Goal: Contribute content: Add original content to the website for others to see

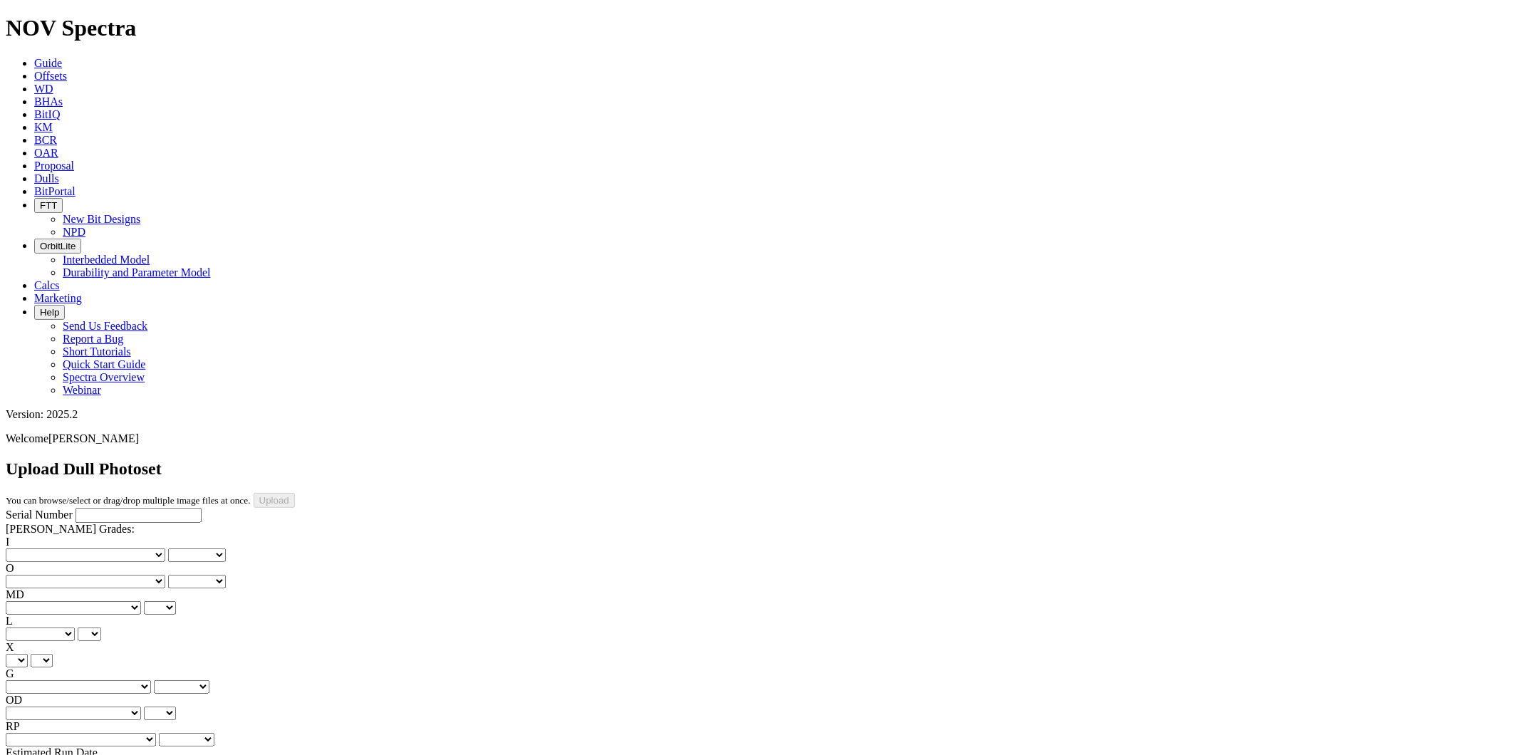
click at [59, 172] on link "Dulls" at bounding box center [46, 178] width 25 height 12
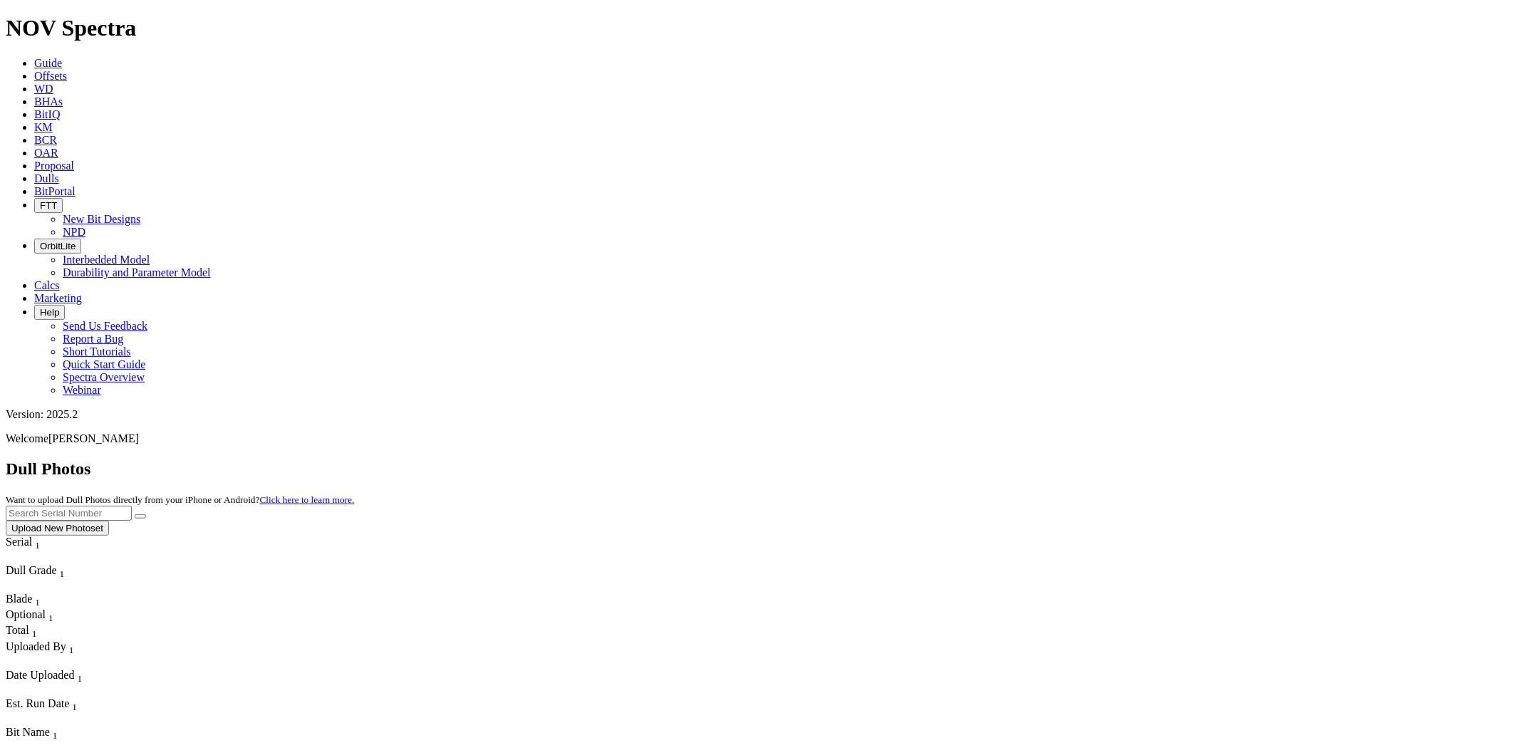
click at [109, 521] on button "Upload New Photoset" at bounding box center [57, 528] width 103 height 15
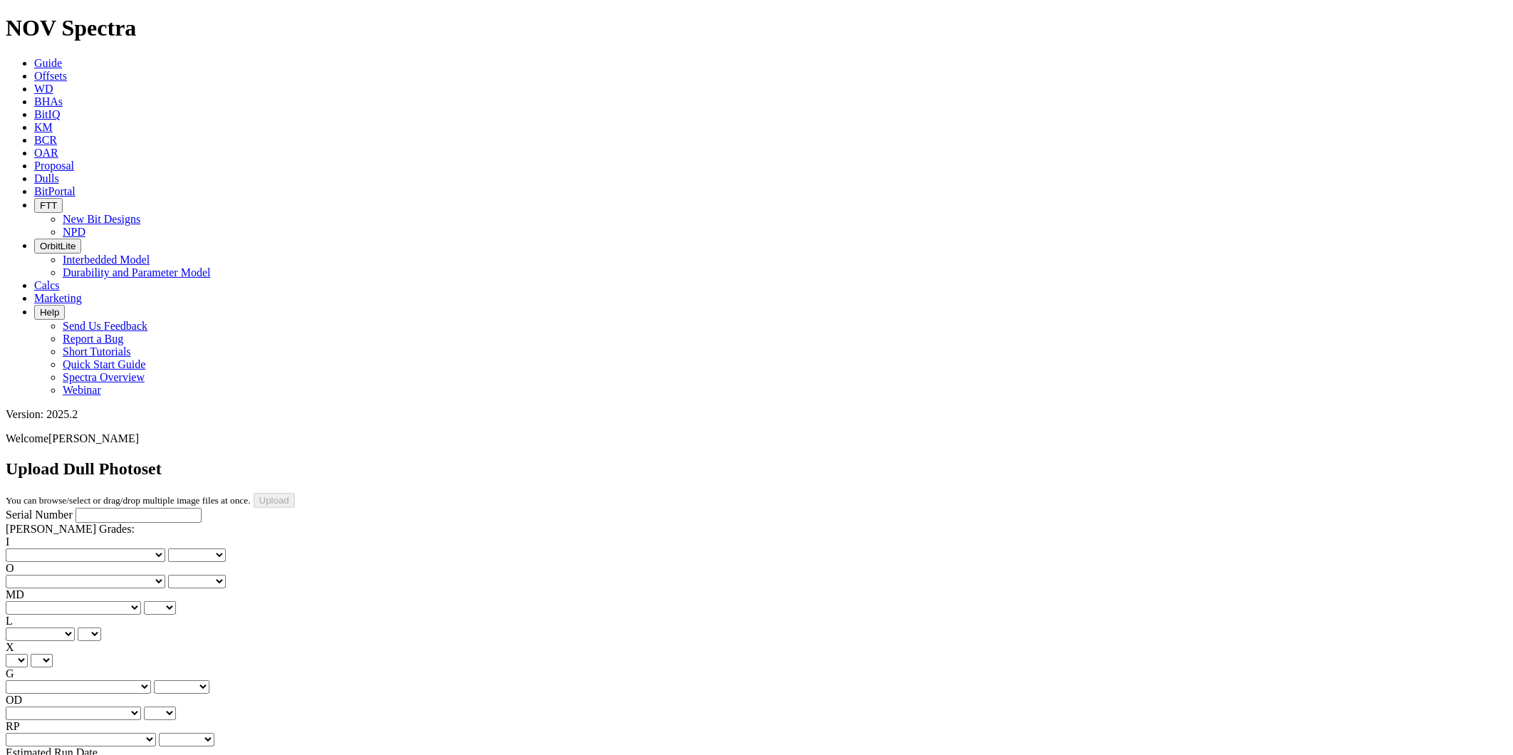
drag, startPoint x: 115, startPoint y: 133, endPoint x: 105, endPoint y: 132, distance: 10.8
click at [105, 508] on input "Serial Number" at bounding box center [139, 515] width 126 height 15
type input "A318248"
